Goal: Task Accomplishment & Management: Manage account settings

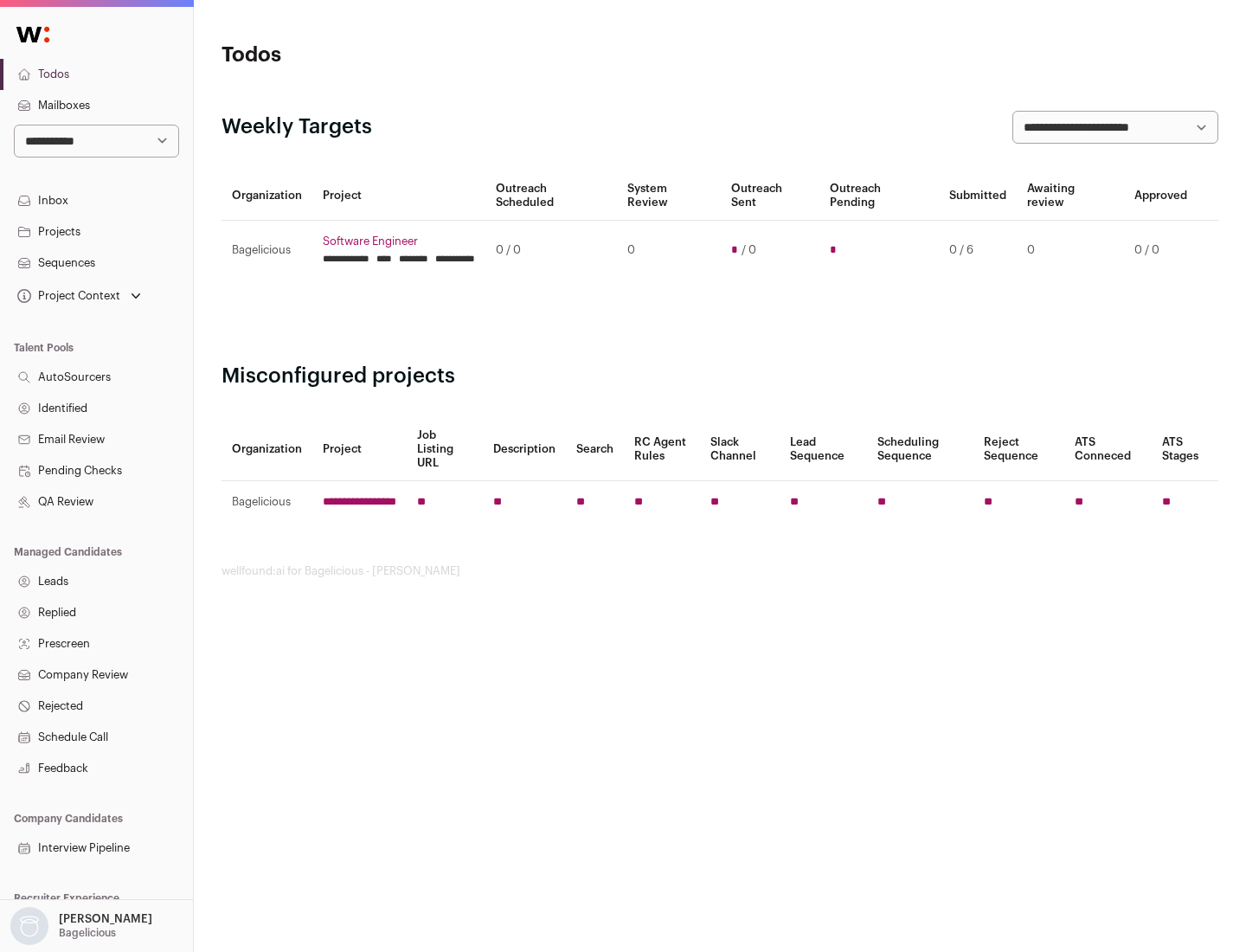
click at [96, 231] on link "Projects" at bounding box center [97, 232] width 193 height 31
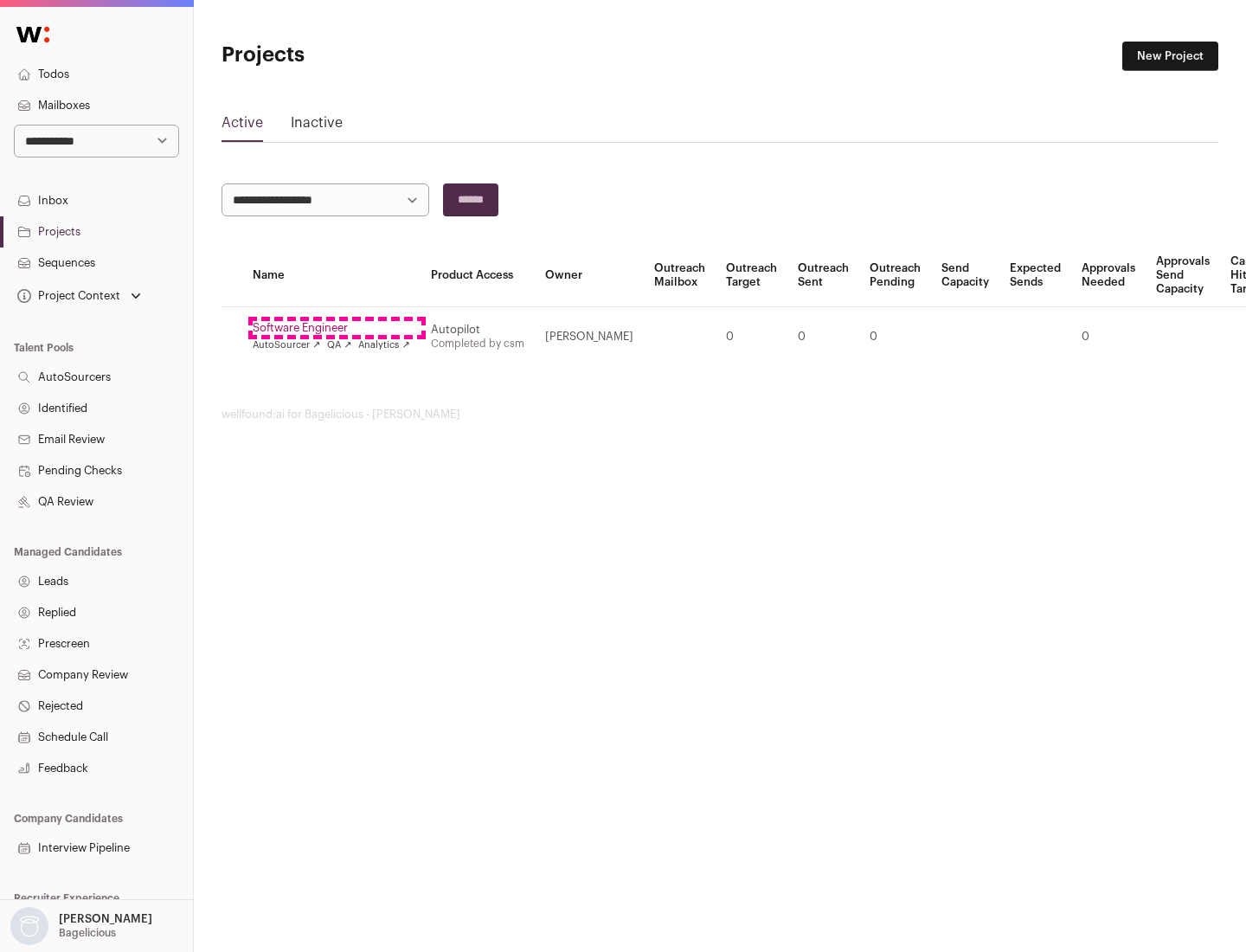
click at [337, 328] on link "Software Engineer" at bounding box center [331, 328] width 157 height 14
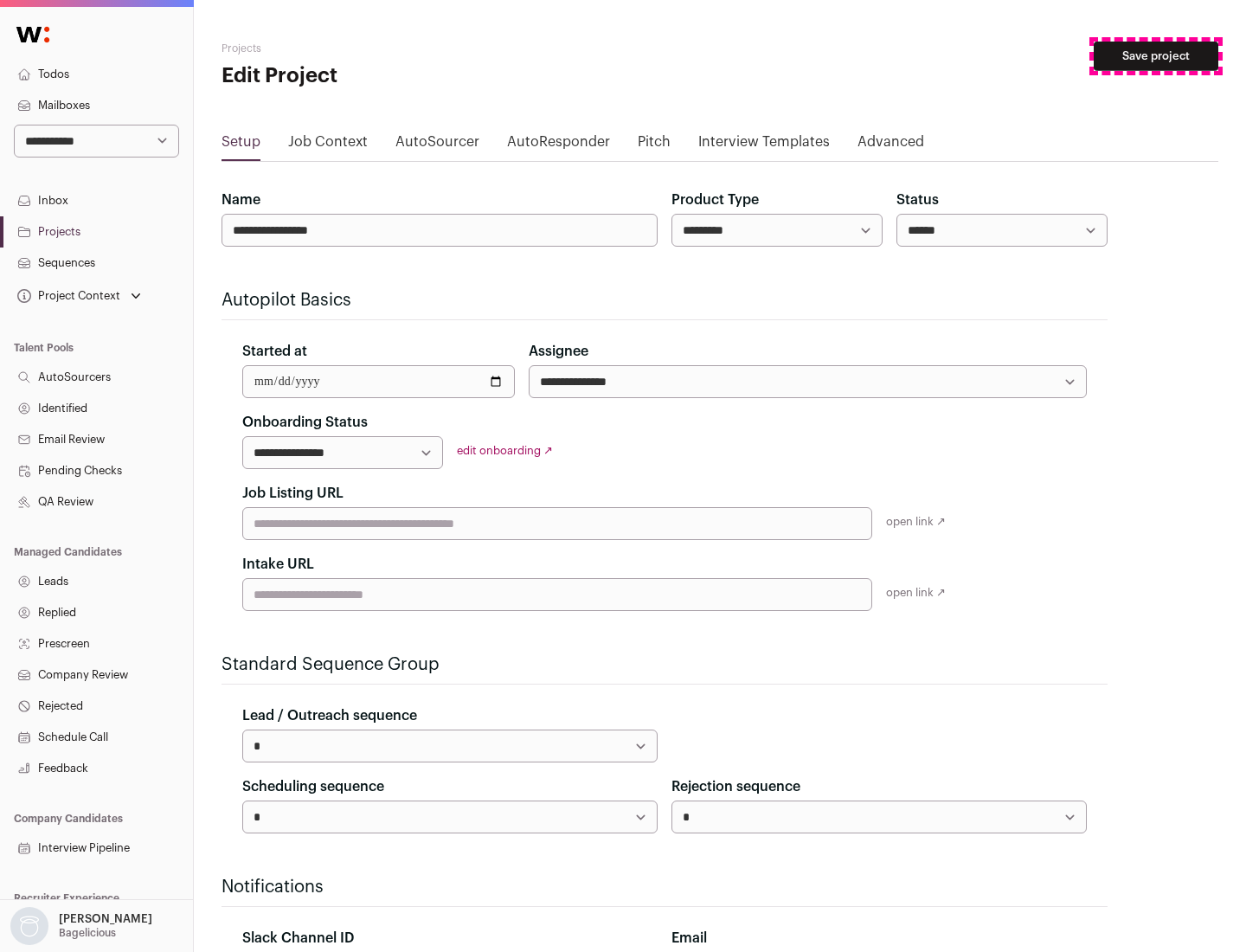
click at [1156, 57] on button "Save project" at bounding box center [1156, 57] width 124 height 30
